Goal: Navigation & Orientation: Find specific page/section

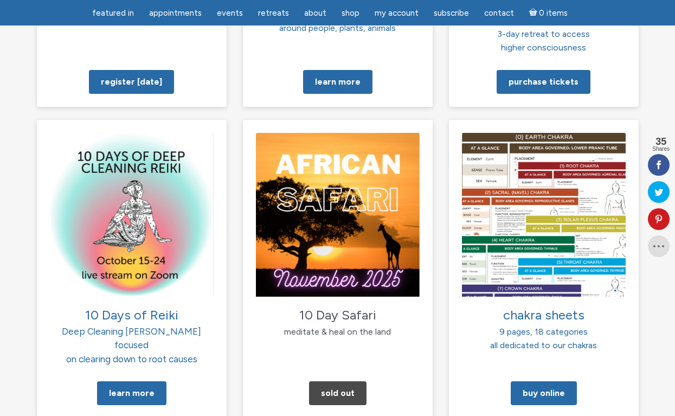
scroll to position [1052, 0]
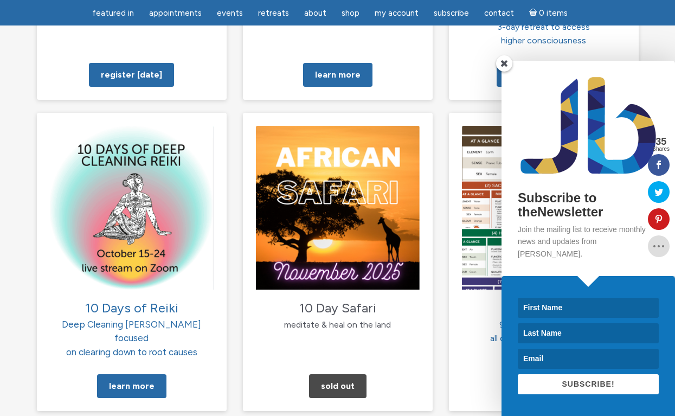
click at [504, 72] on span at bounding box center [504, 63] width 16 height 16
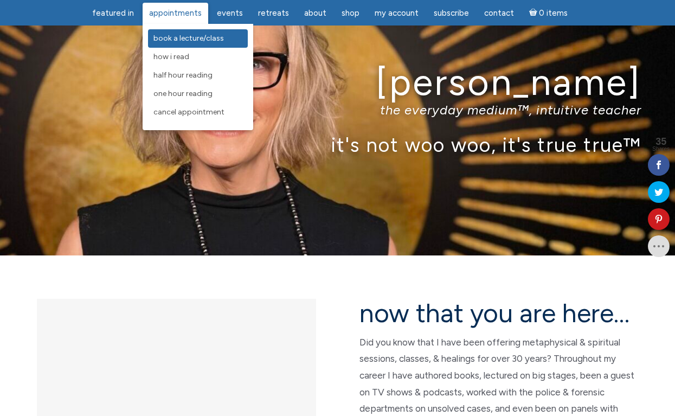
scroll to position [39, 0]
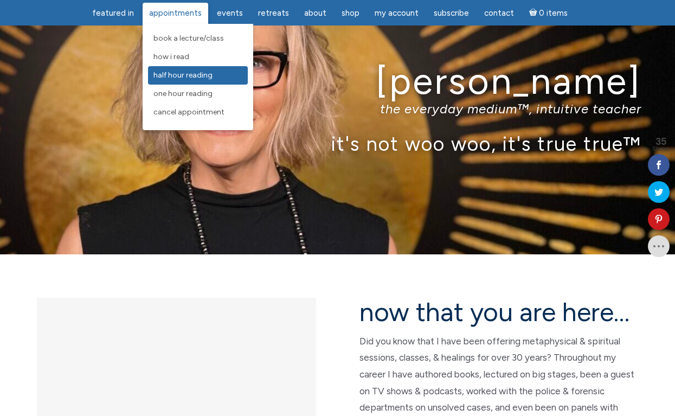
click at [181, 75] on span "Half Hour Reading" at bounding box center [183, 75] width 59 height 9
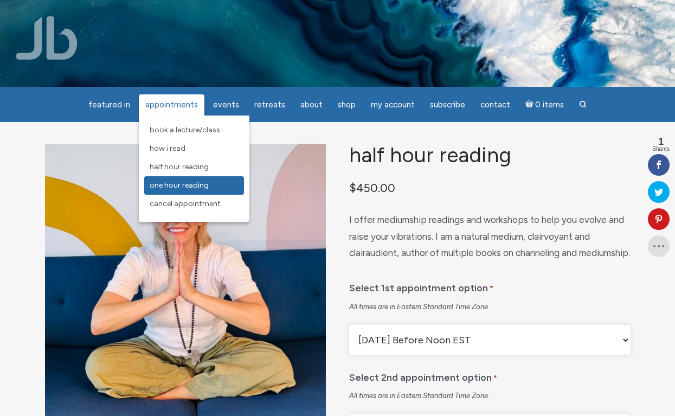
click at [190, 191] on link "One Hour Reading" at bounding box center [194, 185] width 100 height 18
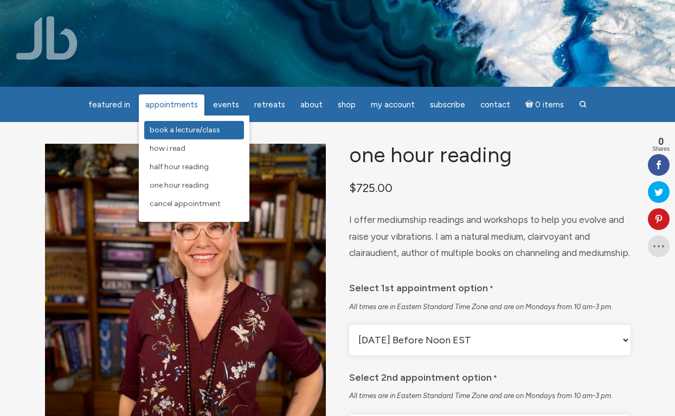
click at [175, 128] on span "Book a Lecture/Class" at bounding box center [185, 129] width 71 height 9
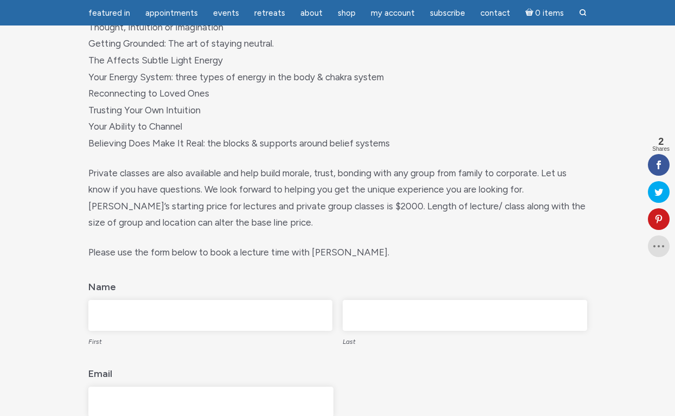
scroll to position [288, 0]
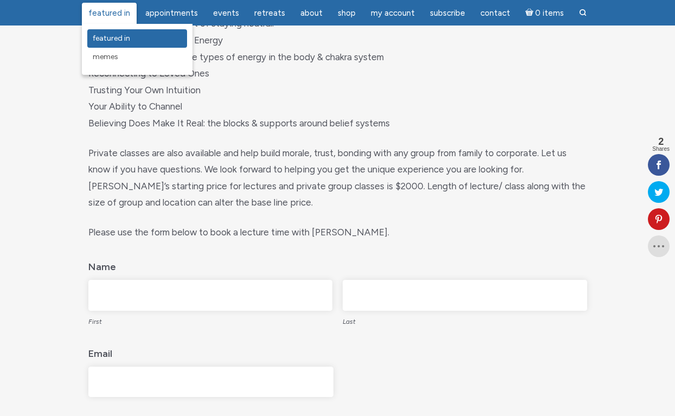
click at [137, 37] on link "featured in" at bounding box center [137, 38] width 100 height 18
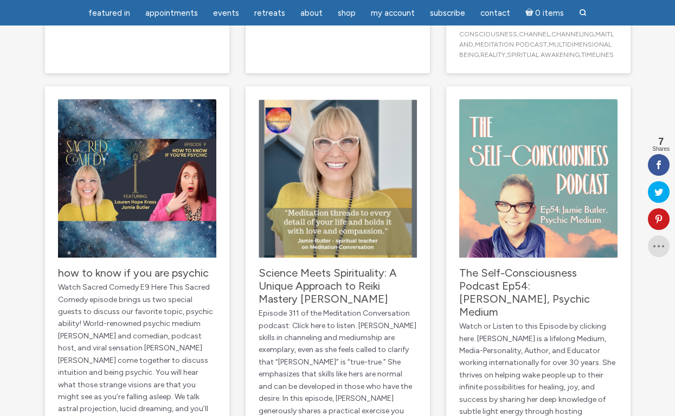
scroll to position [1057, 0]
